Goal: Check status

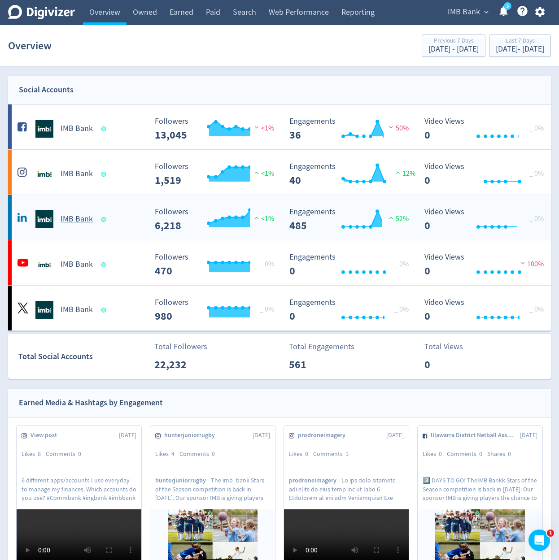
click at [134, 210] on div "IMB Bank" at bounding box center [80, 219] width 131 height 18
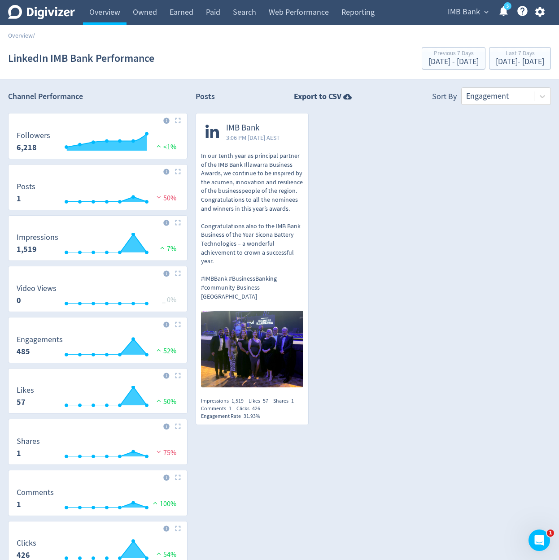
click at [388, 215] on div "IMB Bank 3:06 PM [DATE] AEST In our tenth year as principal partner of the IMB …" at bounding box center [368, 273] width 363 height 320
click at [146, 15] on link "Owned" at bounding box center [144, 12] width 37 height 25
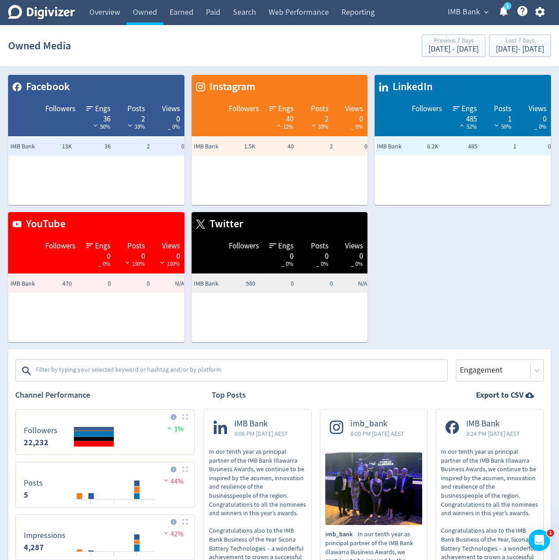
click at [482, 244] on div "Facebook Followers Engs 36 50% Posts 2 33% Views 0 _ 0% IMB Bank 13K 36 2 0 Ins…" at bounding box center [276, 205] width 550 height 274
drag, startPoint x: 437, startPoint y: 145, endPoint x: 419, endPoint y: 148, distance: 18.1
click at [419, 148] on td "6.2K" at bounding box center [420, 147] width 39 height 18
click at [420, 154] on td "6.2K" at bounding box center [420, 147] width 39 height 18
click at [445, 270] on div "Facebook Followers Engs 36 50% Posts 2 33% Views 0 _ 0% IMB Bank 13K 36 2 0 Ins…" at bounding box center [276, 205] width 550 height 274
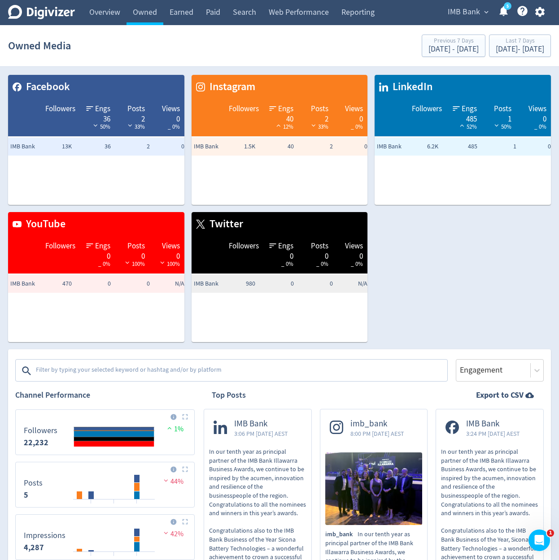
click at [428, 270] on div "Facebook Followers Engs 36 50% Posts 2 33% Views 0 _ 0% IMB Bank 13K 36 2 0 Ins…" at bounding box center [276, 205] width 550 height 274
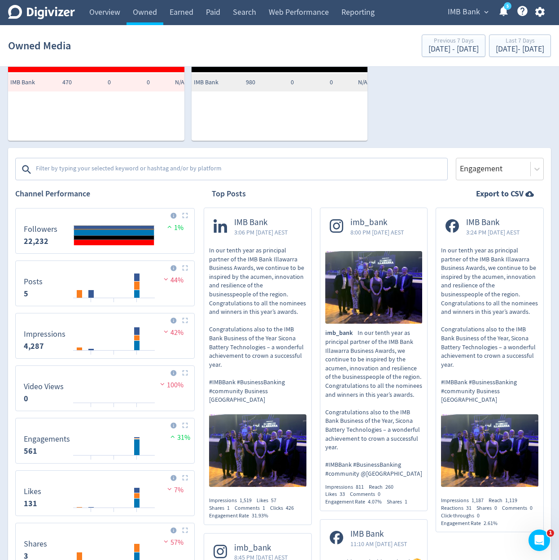
scroll to position [215, 0]
